Goal: Task Accomplishment & Management: Complete application form

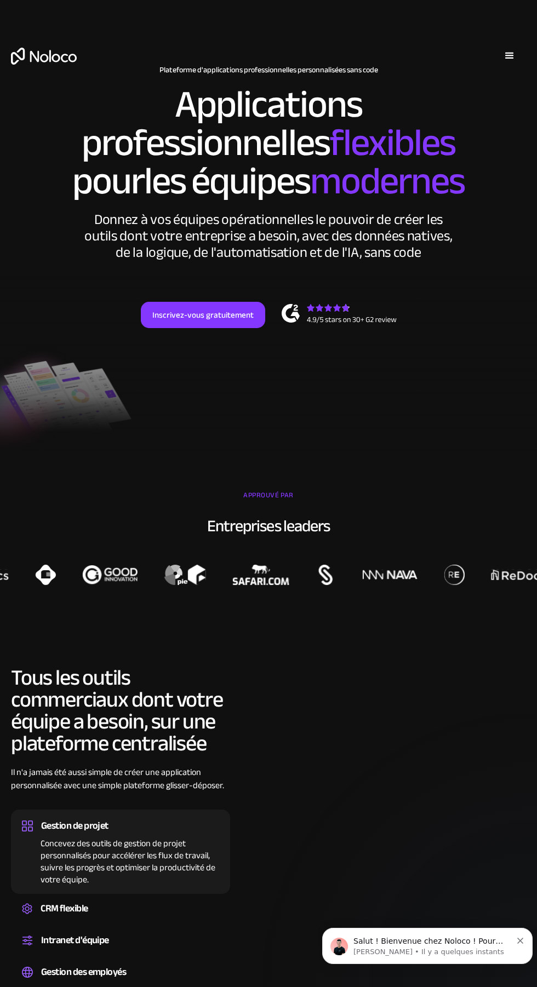
click at [509, 56] on div "menu" at bounding box center [509, 55] width 13 height 13
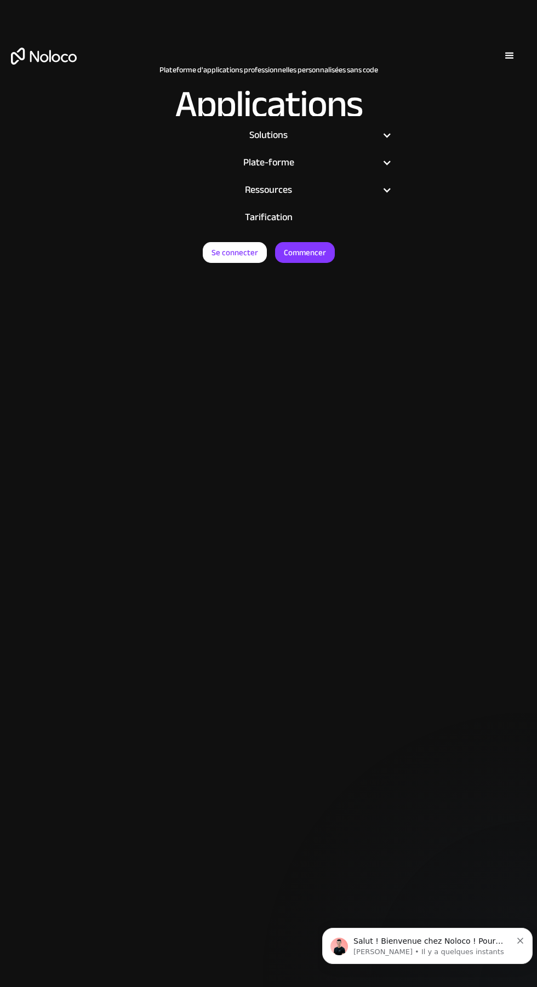
click at [303, 255] on font "Commencer" at bounding box center [305, 252] width 42 height 15
click at [307, 247] on font "Commencer" at bounding box center [305, 252] width 42 height 15
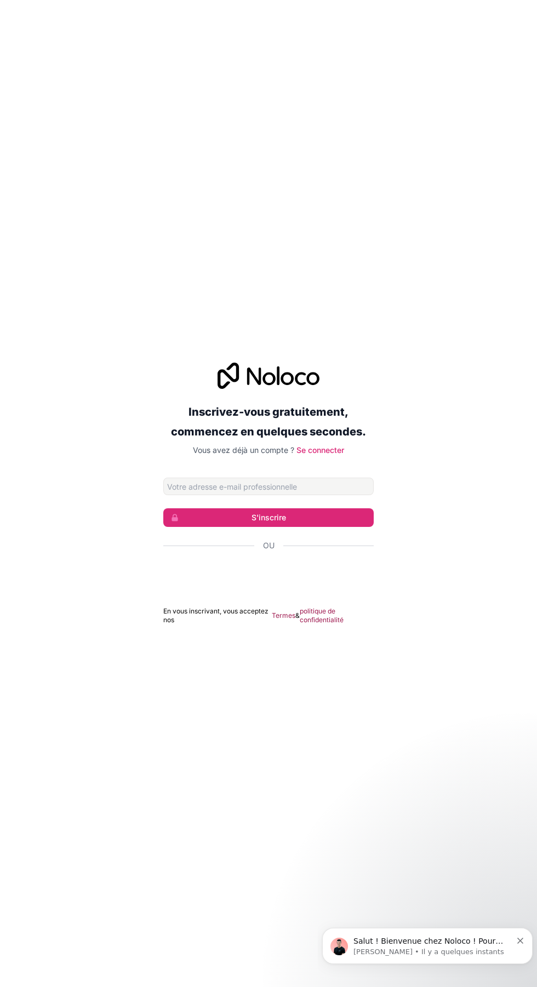
click at [238, 495] on input "Adresse email" at bounding box center [268, 487] width 210 height 18
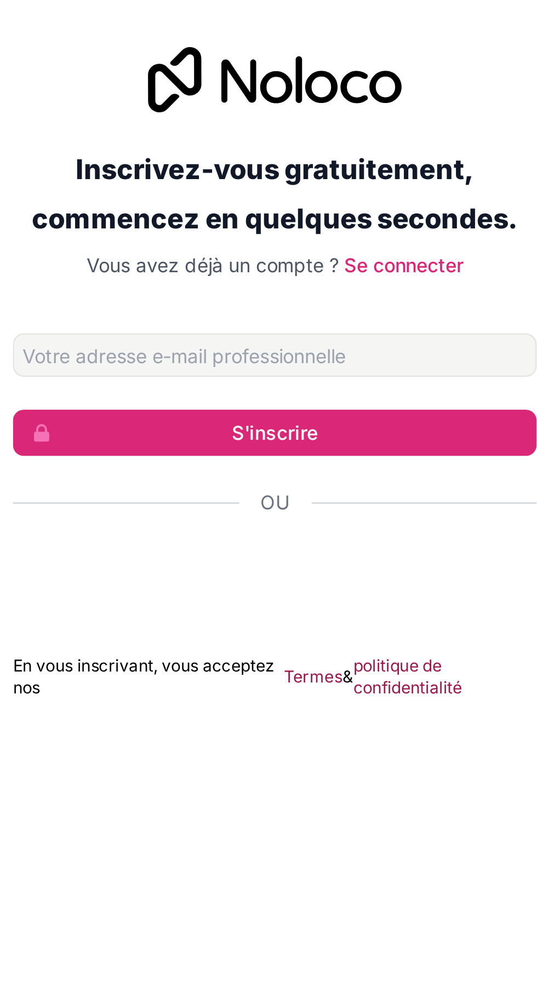
type input "CH"
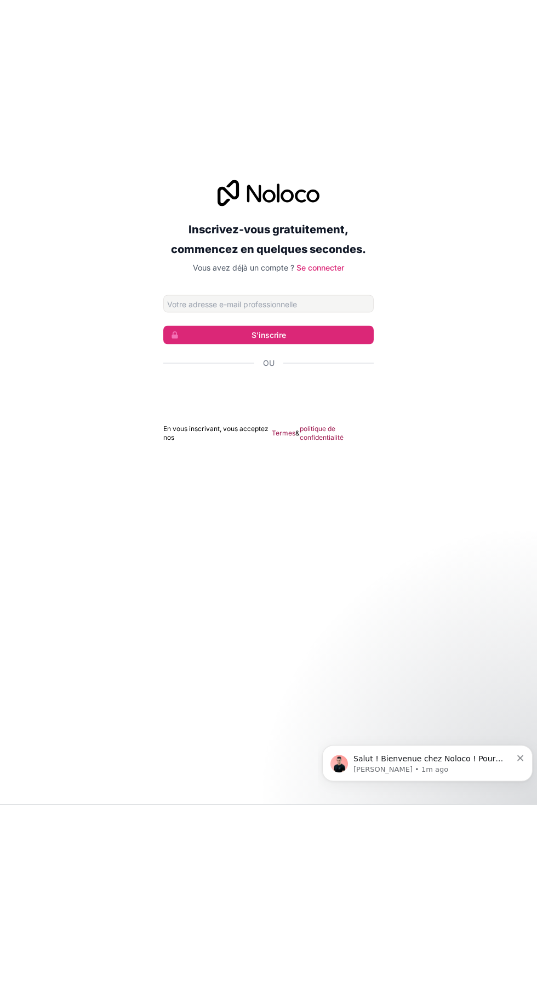
type input "[EMAIL_ADDRESS][DOMAIN_NAME]"
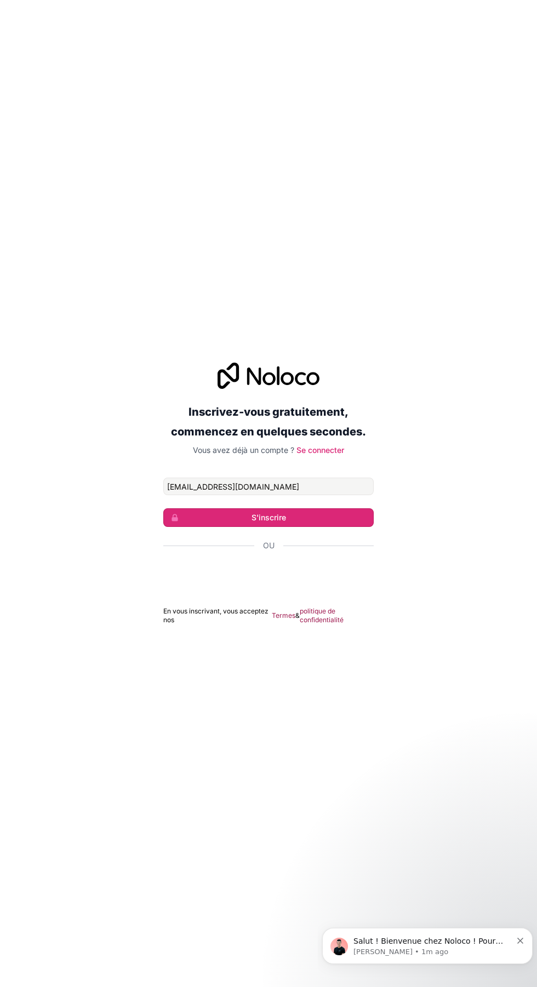
click at [231, 527] on button "S'inscrire" at bounding box center [268, 517] width 210 height 19
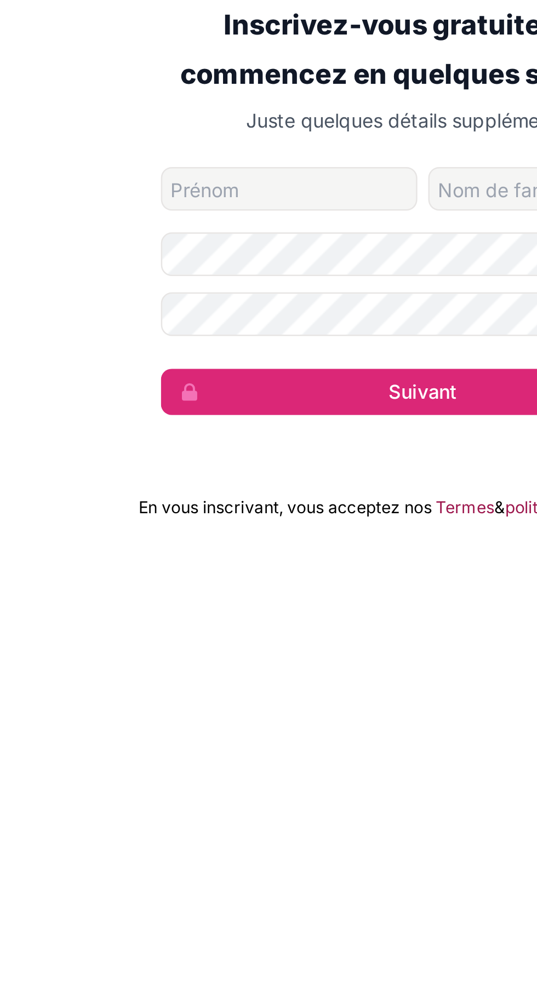
type input "Konan"
type input "parfait"
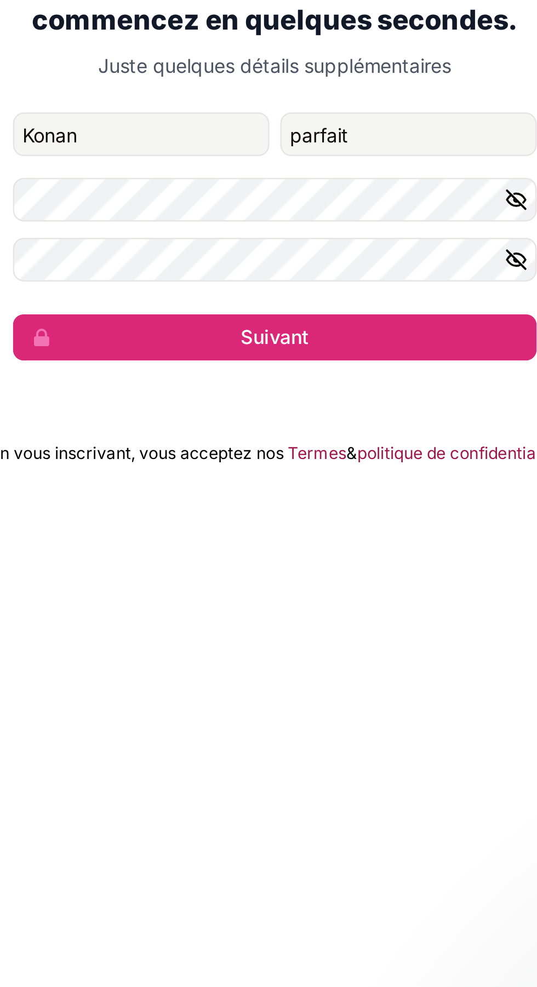
click at [360, 524] on icon "button" at bounding box center [365, 519] width 10 height 10
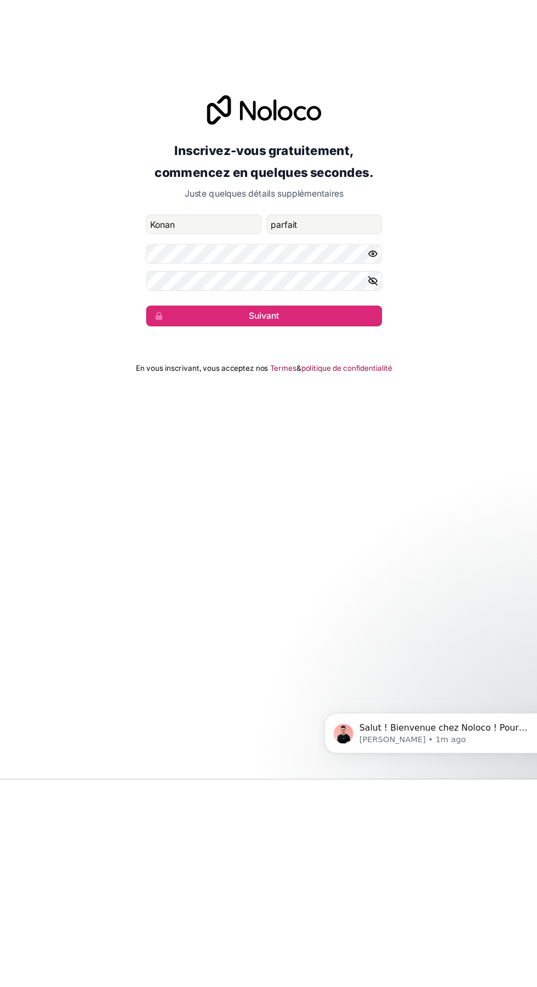
click at [232, 583] on button "Suivant" at bounding box center [268, 574] width 210 height 19
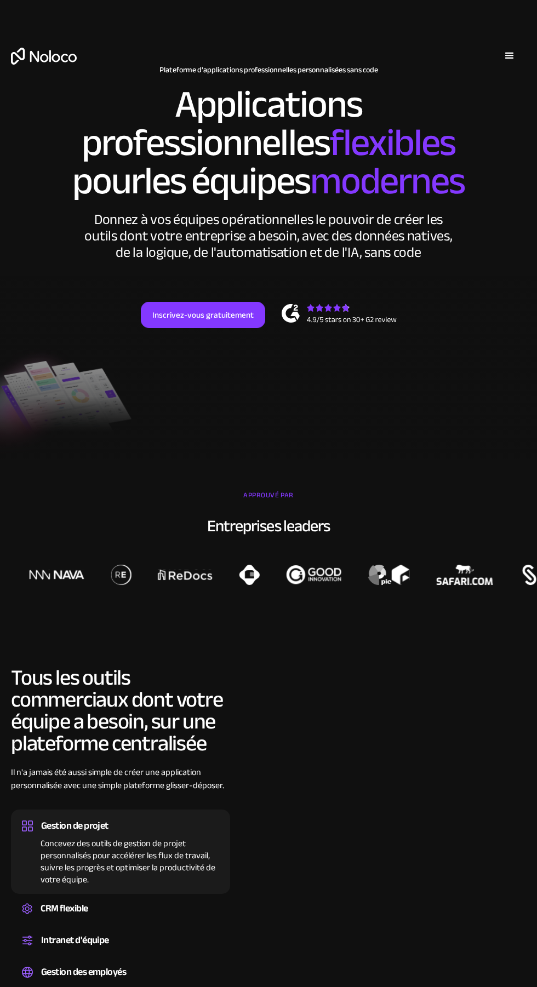
click at [204, 314] on font "Inscrivez-vous gratuitement" at bounding box center [202, 314] width 101 height 15
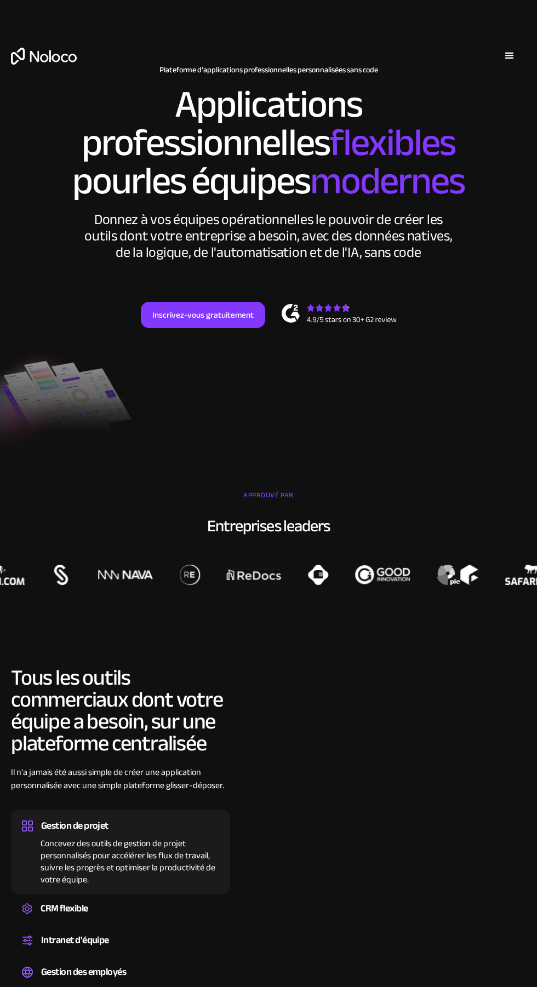
click at [496, 56] on div "menu" at bounding box center [509, 55] width 33 height 33
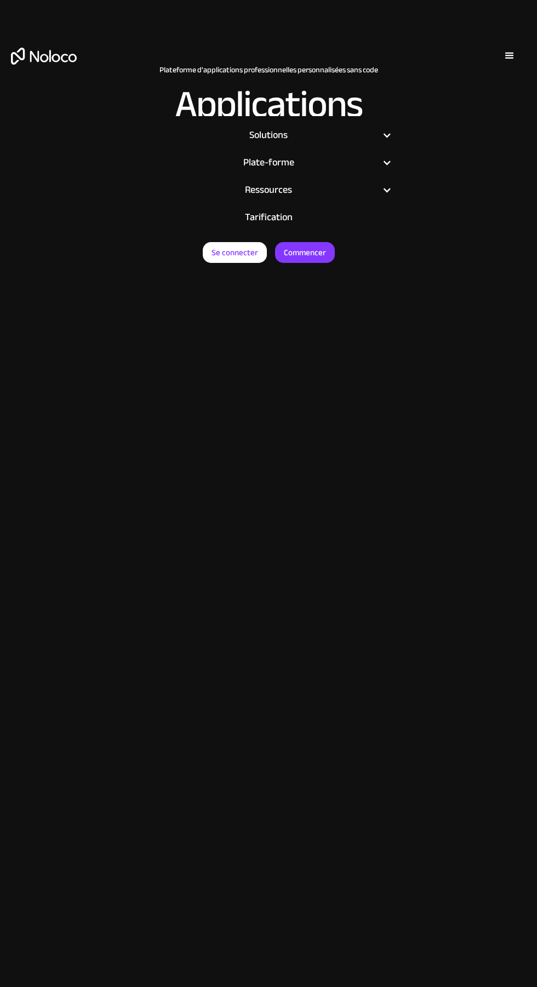
click at [230, 245] on font "Se connecter" at bounding box center [234, 252] width 47 height 15
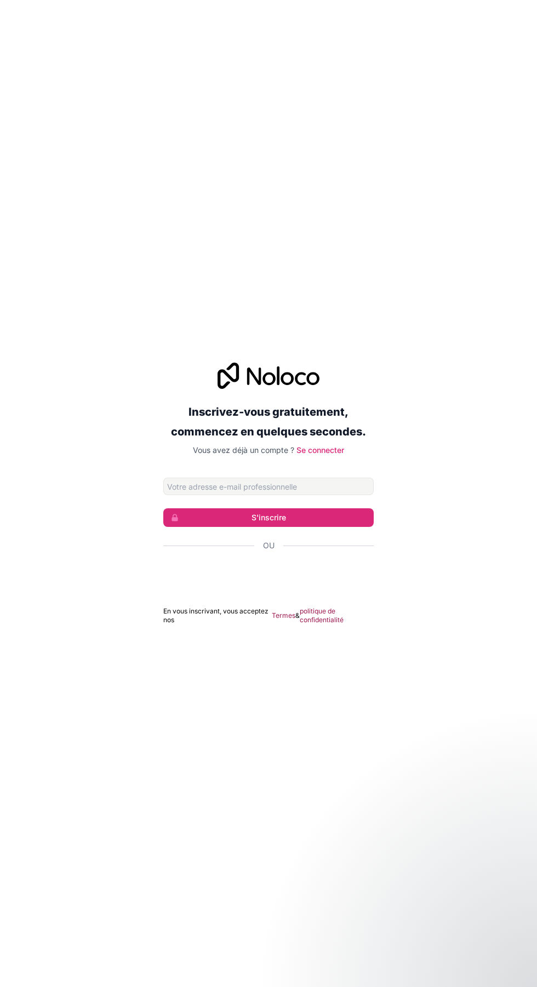
click at [184, 495] on input "Adresse email" at bounding box center [268, 487] width 210 height 18
click at [180, 495] on input "Adresse email" at bounding box center [268, 487] width 210 height 18
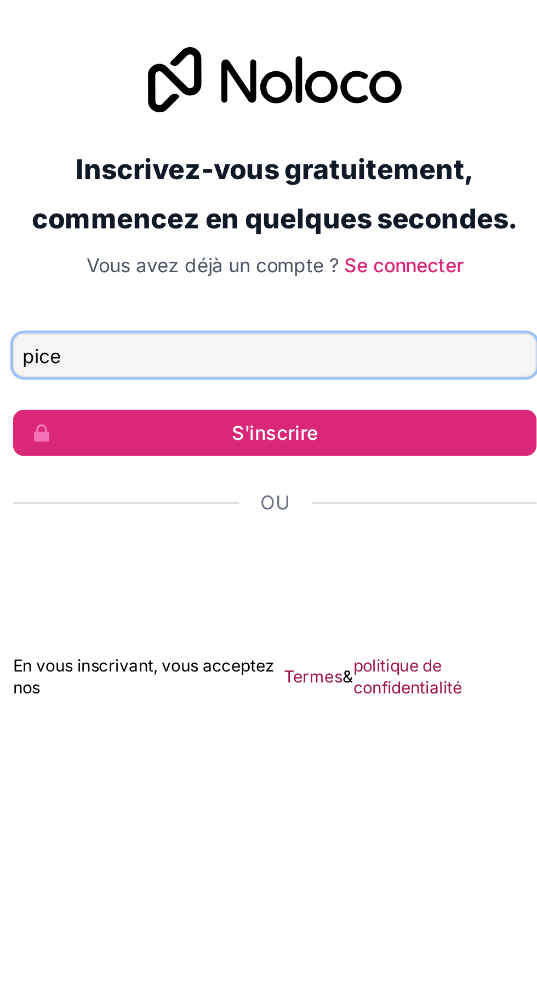
type input "[EMAIL_ADDRESS][DOMAIN_NAME]"
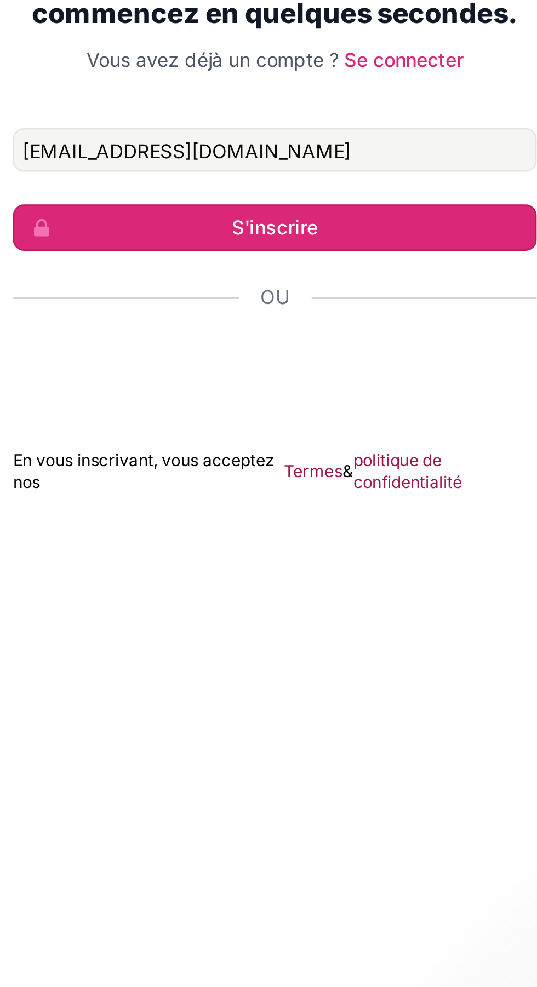
click at [222, 527] on button "S'inscrire" at bounding box center [268, 517] width 210 height 19
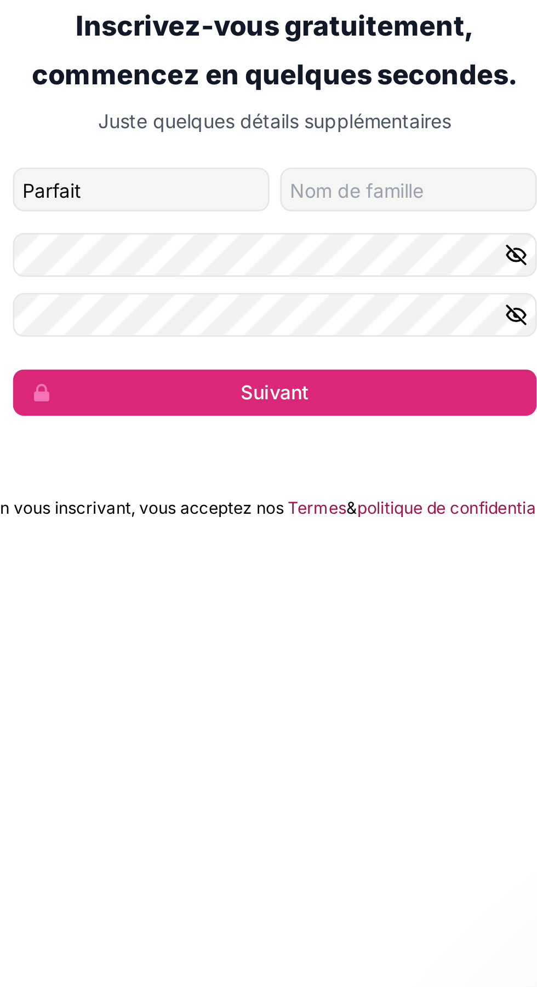
type input "Parfait"
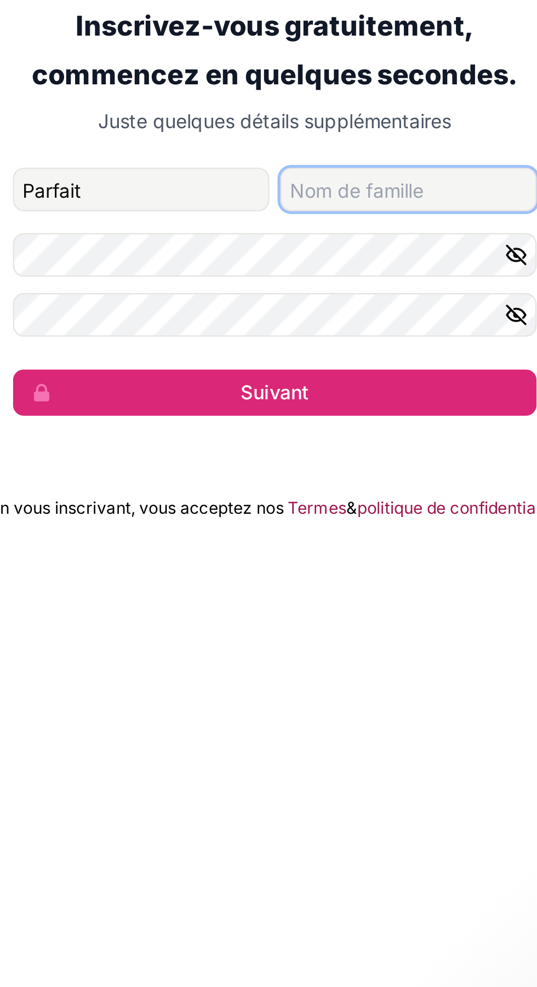
click at [309, 501] on input "nom de famille" at bounding box center [322, 493] width 103 height 18
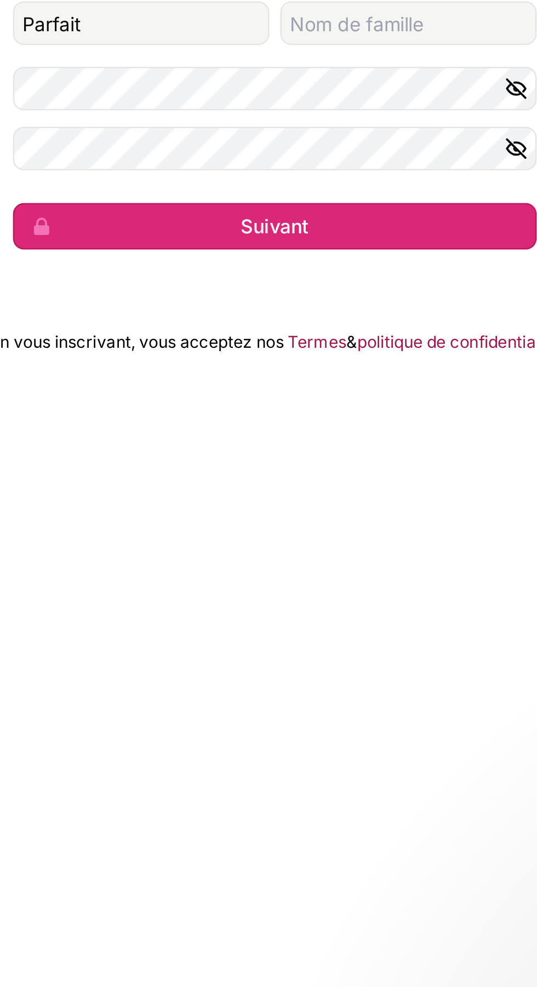
click at [226, 583] on button "Suivant" at bounding box center [268, 574] width 210 height 19
click at [302, 501] on input "nom de famille" at bounding box center [322, 493] width 103 height 18
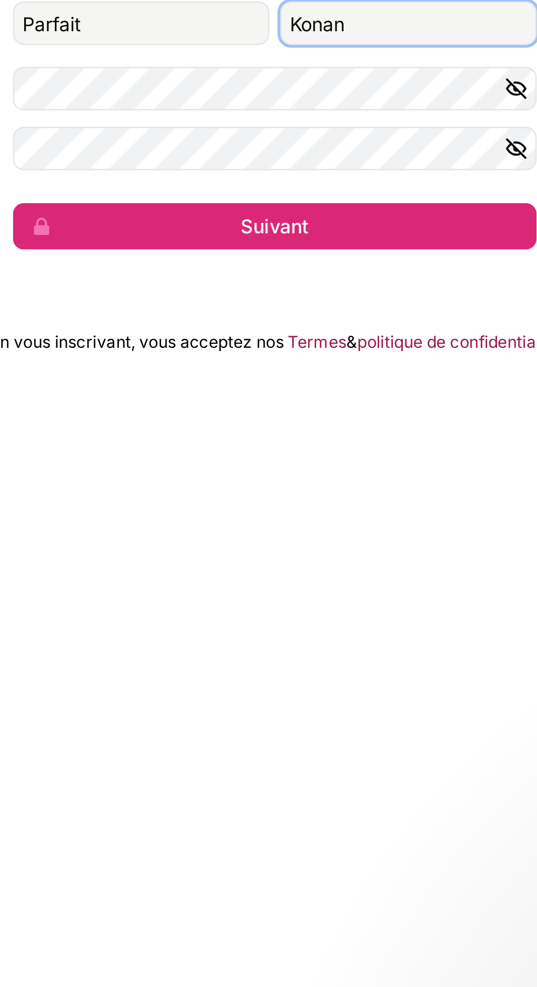
type input "Konan"
click at [220, 583] on button "Suivant" at bounding box center [268, 574] width 210 height 19
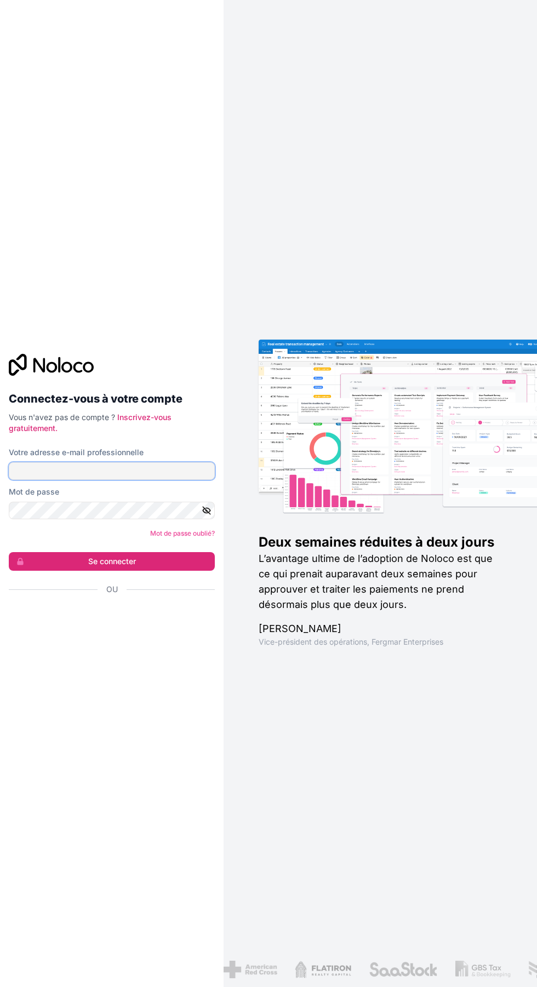
click at [35, 480] on input "Votre adresse e-mail professionnelle" at bounding box center [112, 471] width 206 height 18
type input "[EMAIL_ADDRESS][DOMAIN_NAME]"
click at [9, 552] on button "Se connecter" at bounding box center [112, 561] width 206 height 19
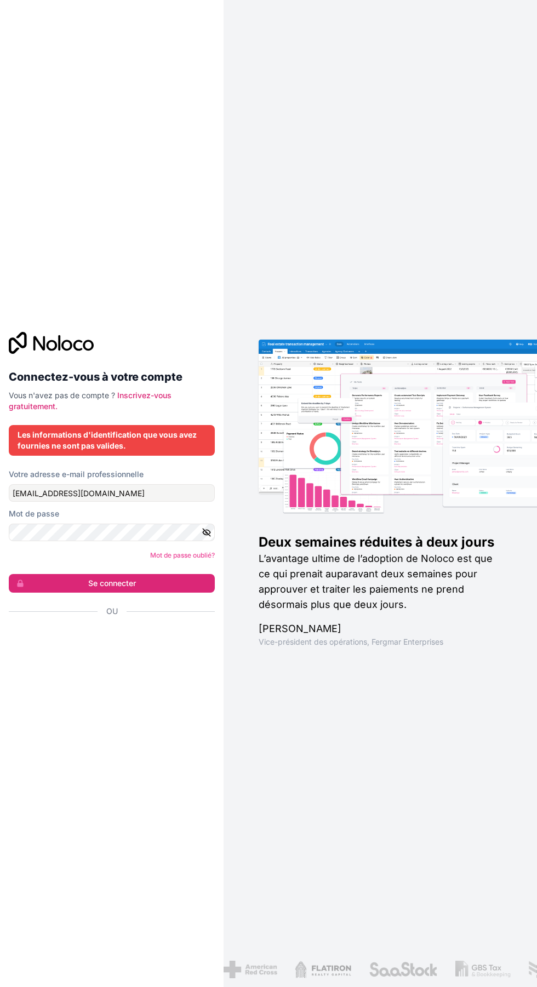
click at [98, 673] on div "Connectez-vous à votre compte Vous n'avez pas de compte ? Inscrivez-vous gratui…" at bounding box center [112, 493] width 224 height 358
